Goal: Find specific page/section: Find specific page/section

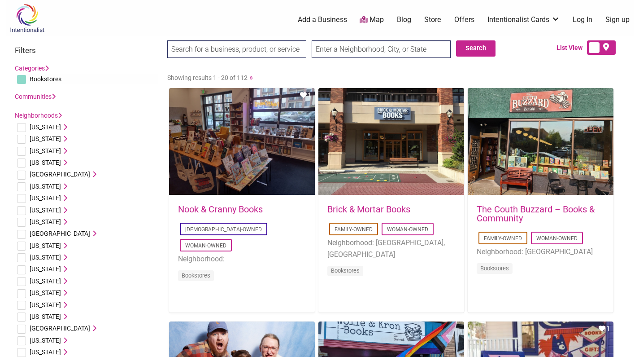
click at [273, 51] on input "search" at bounding box center [236, 48] width 139 height 17
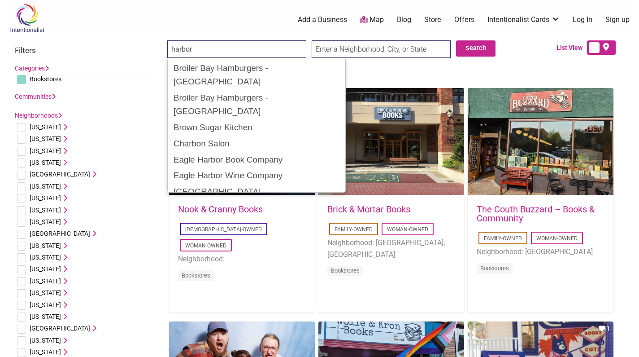
click at [184, 49] on input "Search" at bounding box center [184, 49] width 35 height 18
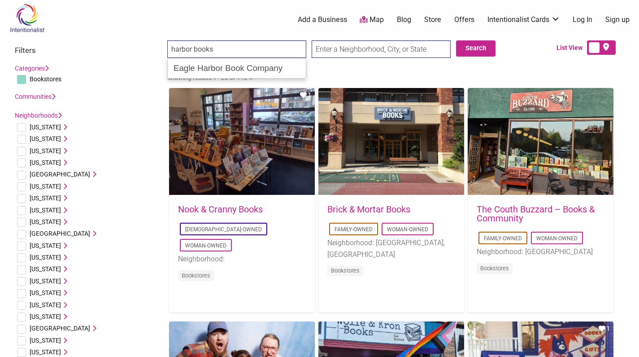
type input "harbor books"
click at [184, 49] on input "Search" at bounding box center [184, 49] width 35 height 18
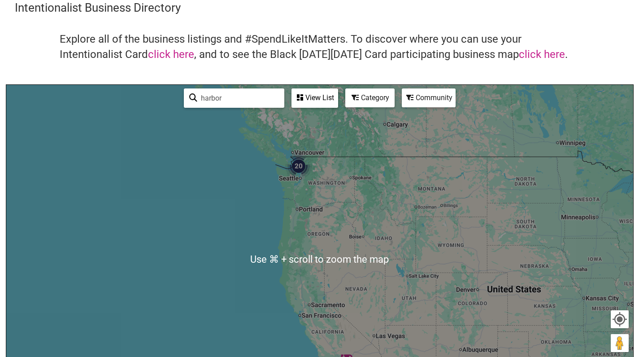
scroll to position [35, 0]
